Goal: Task Accomplishment & Management: Complete application form

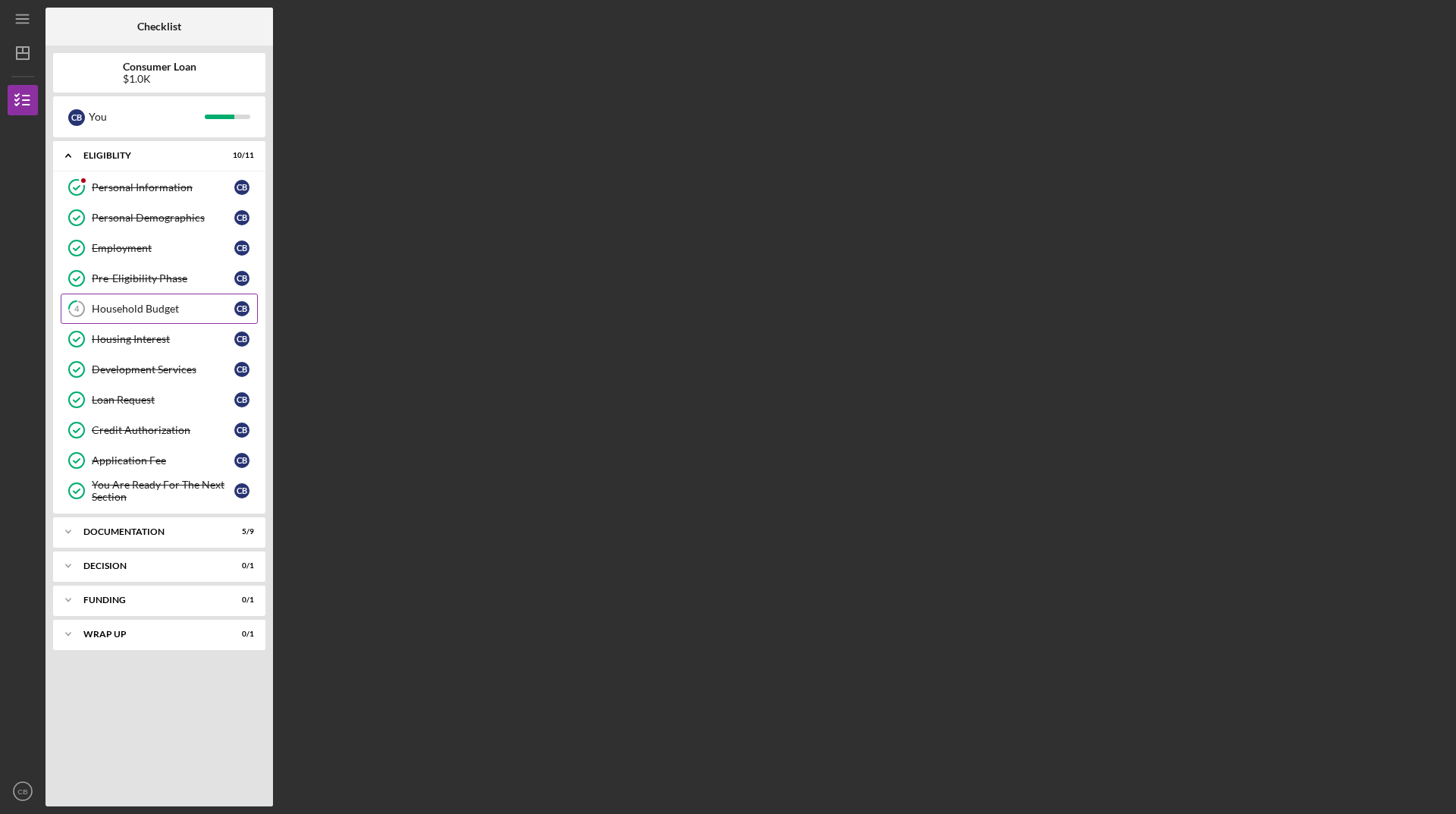
click at [125, 299] on link "4 Household Budget C B" at bounding box center [159, 308] width 197 height 30
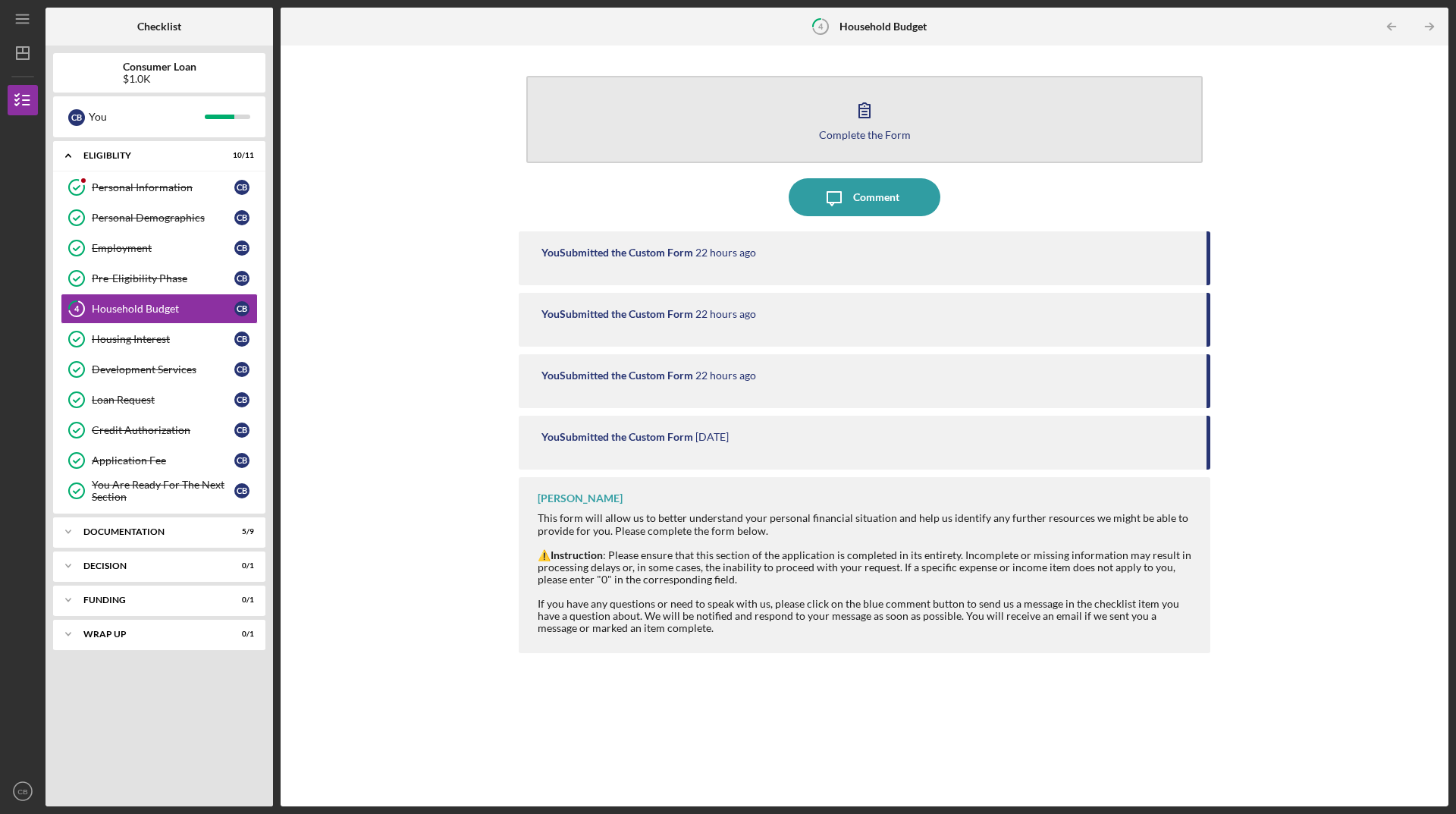
click at [838, 119] on button "Complete the Form Form" at bounding box center [864, 119] width 676 height 87
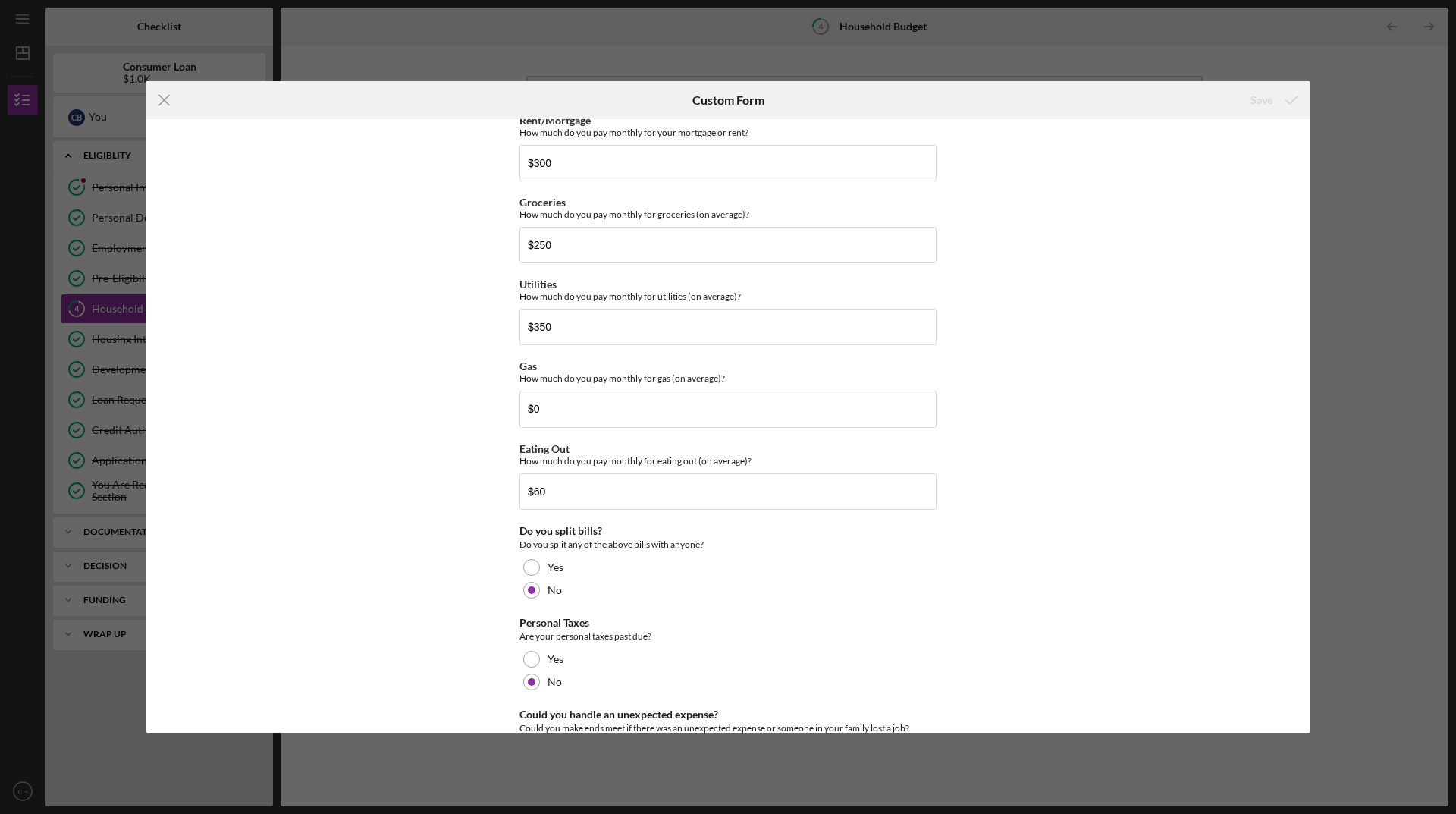
scroll to position [879, 0]
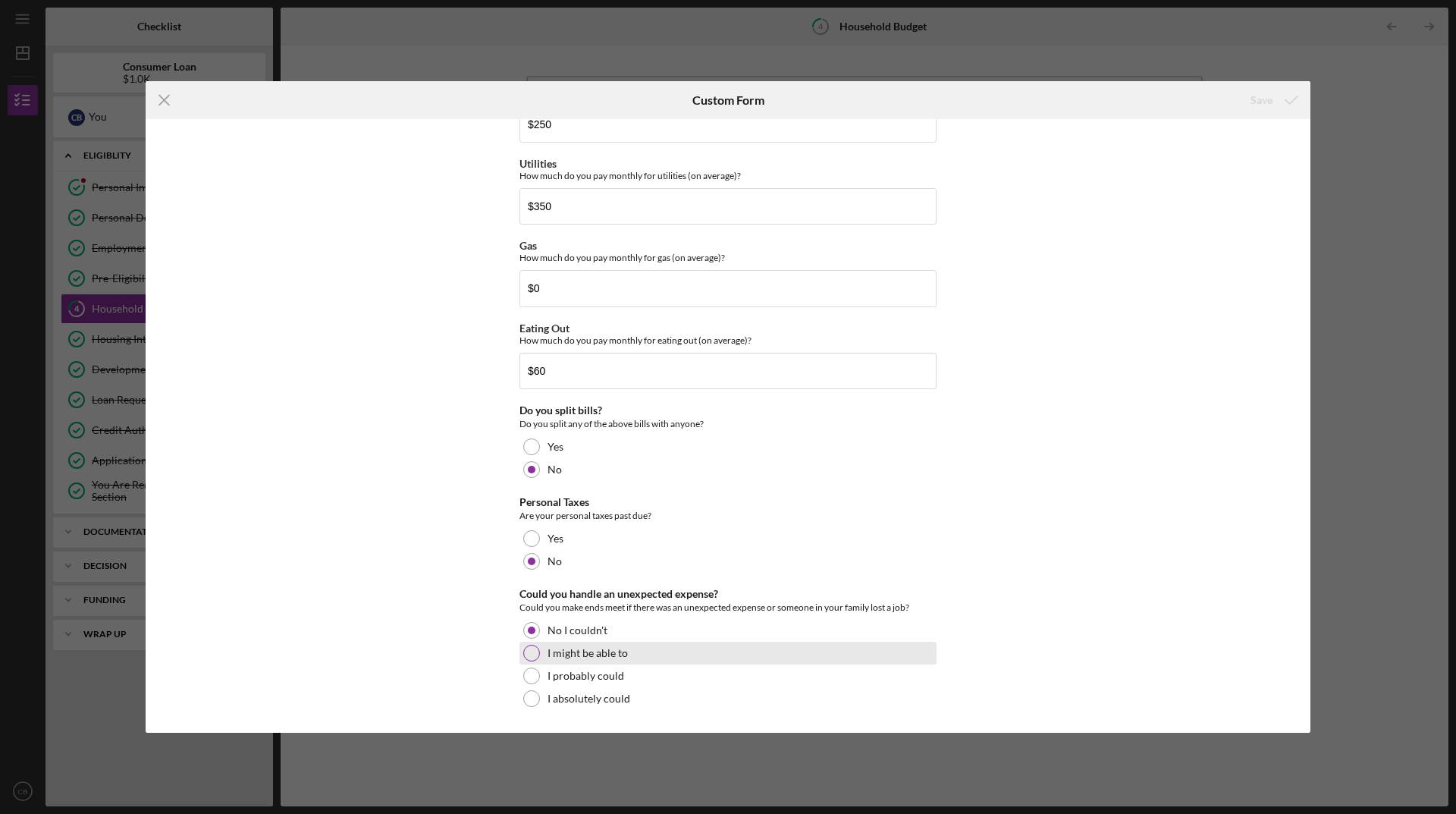
click at [533, 651] on div at bounding box center [531, 652] width 17 height 17
click at [537, 630] on div "No I couldn't" at bounding box center [728, 630] width 417 height 23
click at [533, 650] on div at bounding box center [531, 652] width 17 height 17
click at [529, 630] on div at bounding box center [531, 630] width 17 height 17
click at [157, 103] on icon "Icon/Menu Close" at bounding box center [164, 100] width 38 height 38
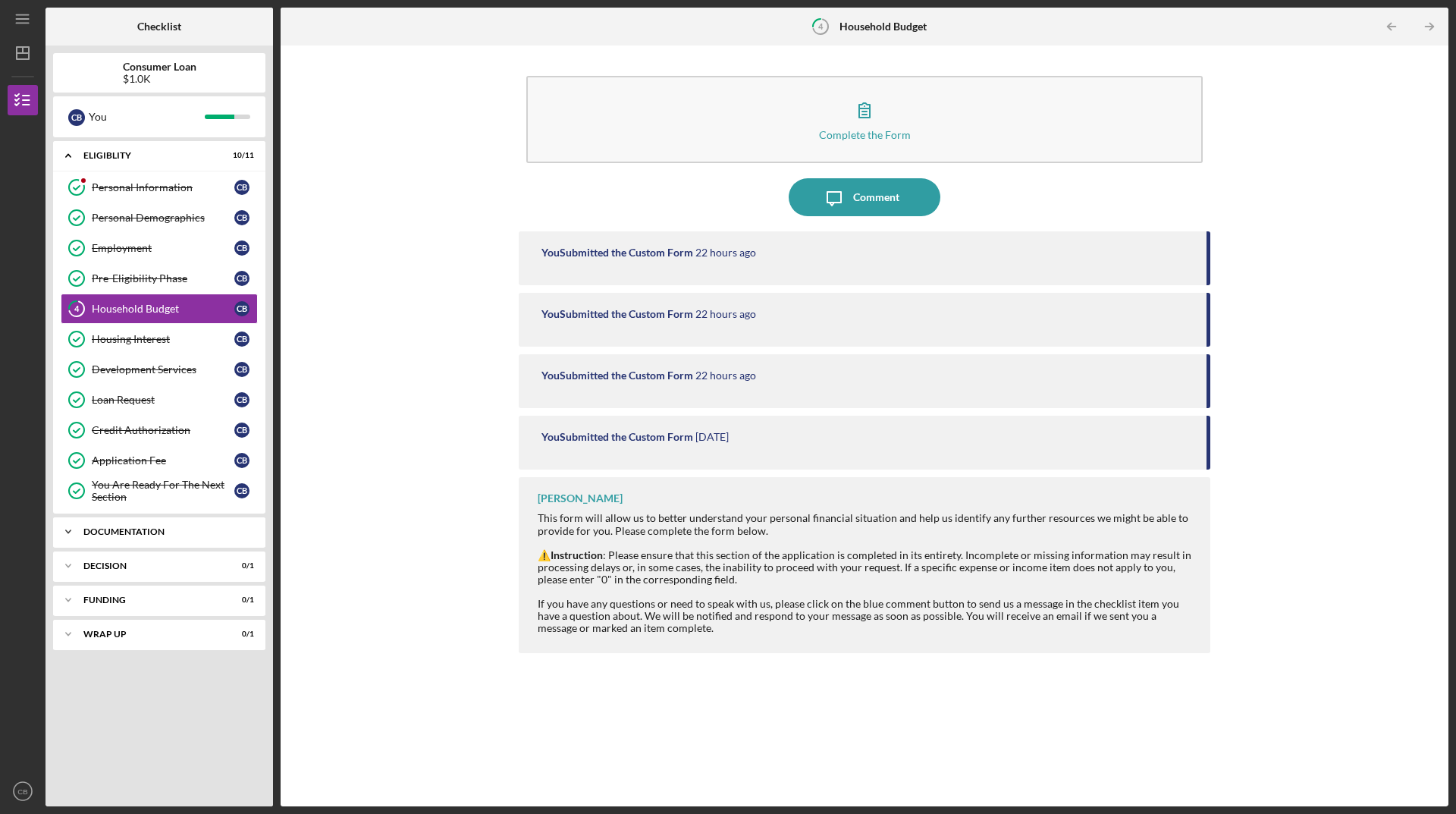
click at [148, 534] on div "Documentation" at bounding box center [164, 531] width 163 height 9
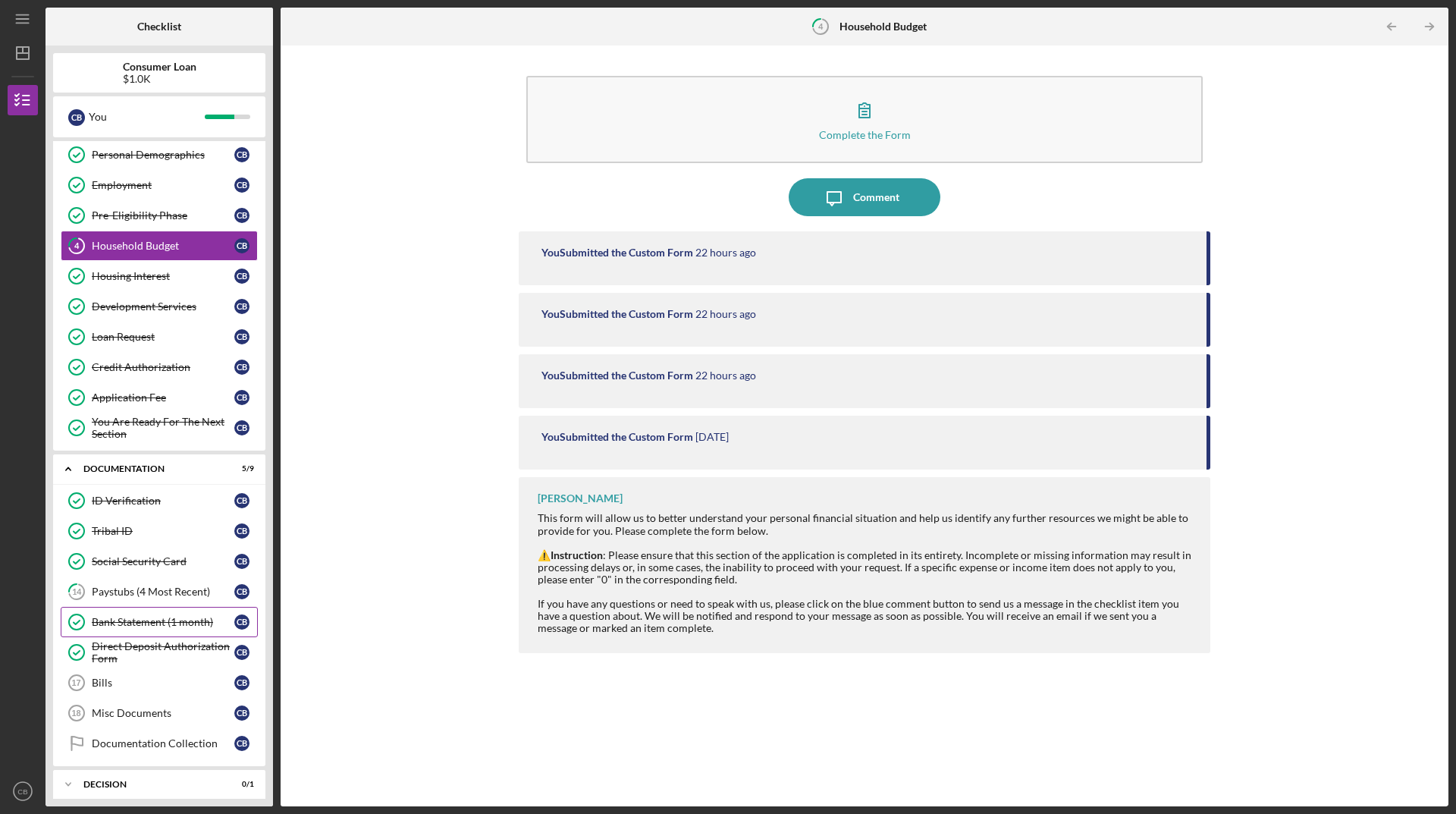
scroll to position [141, 0]
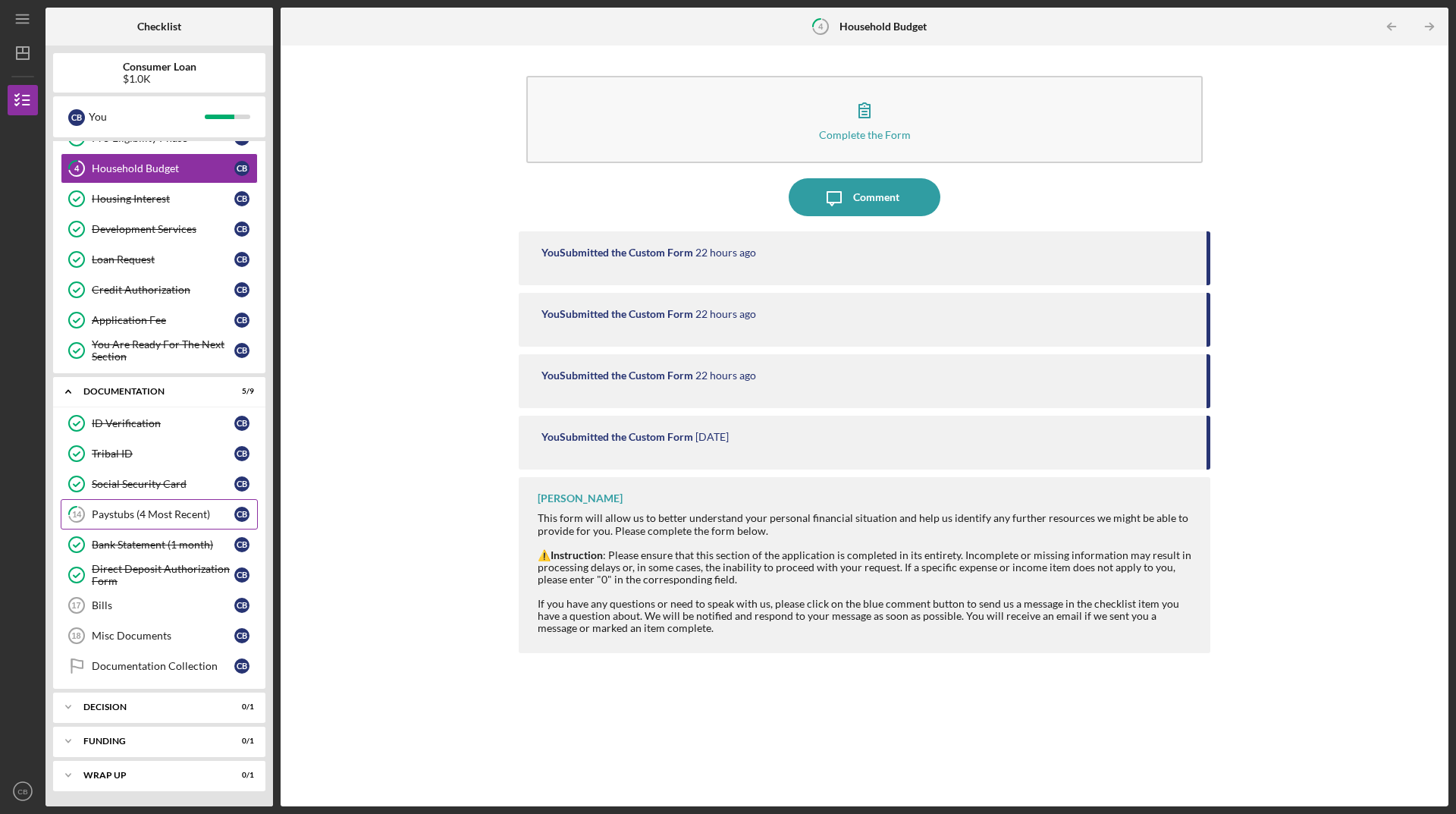
click at [194, 518] on div "Paystubs (4 Most Recent)" at bounding box center [163, 514] width 142 height 12
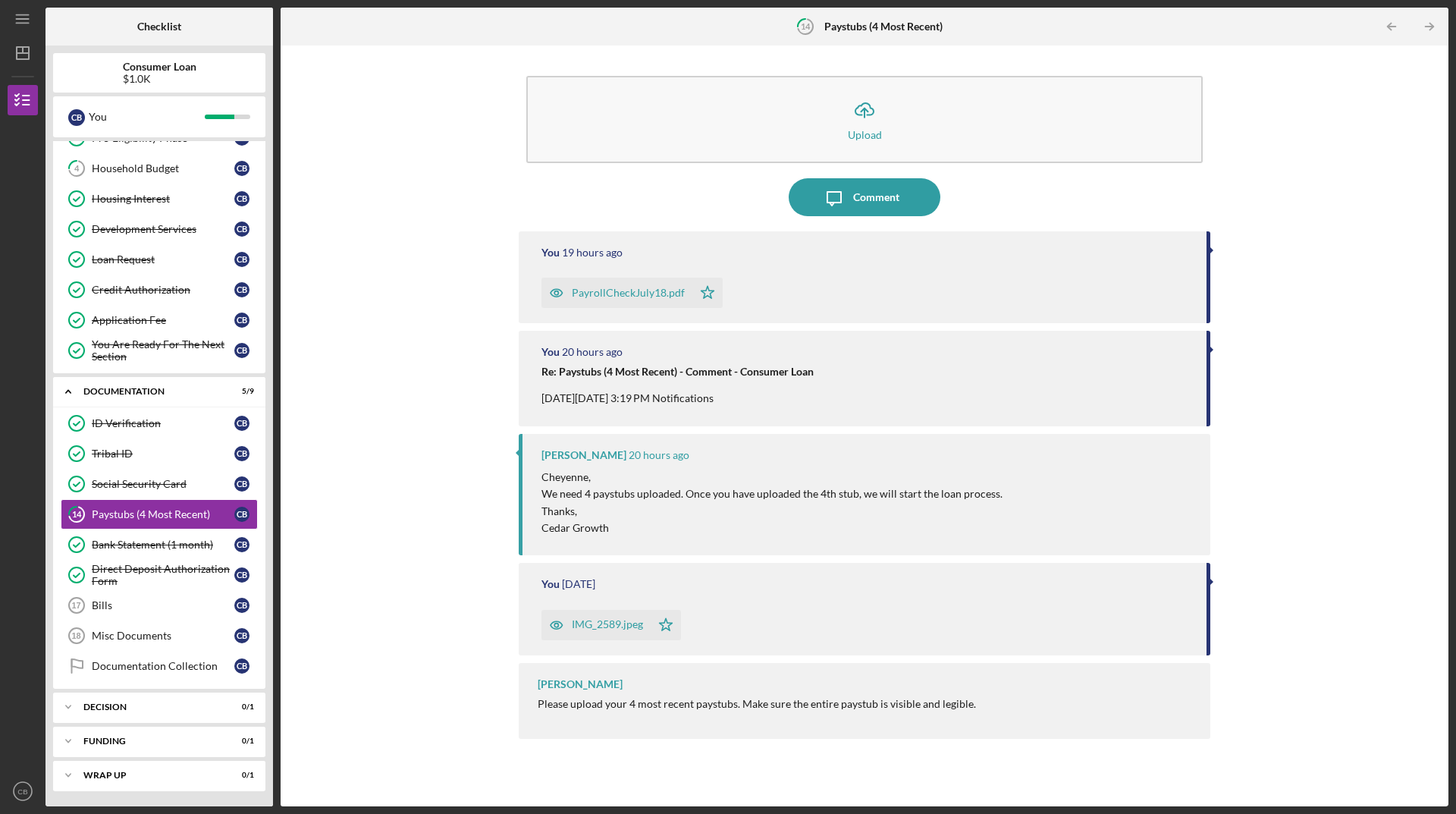
click at [733, 202] on div "Icon/Message Comment" at bounding box center [864, 197] width 692 height 38
